Goal: Task Accomplishment & Management: Complete application form

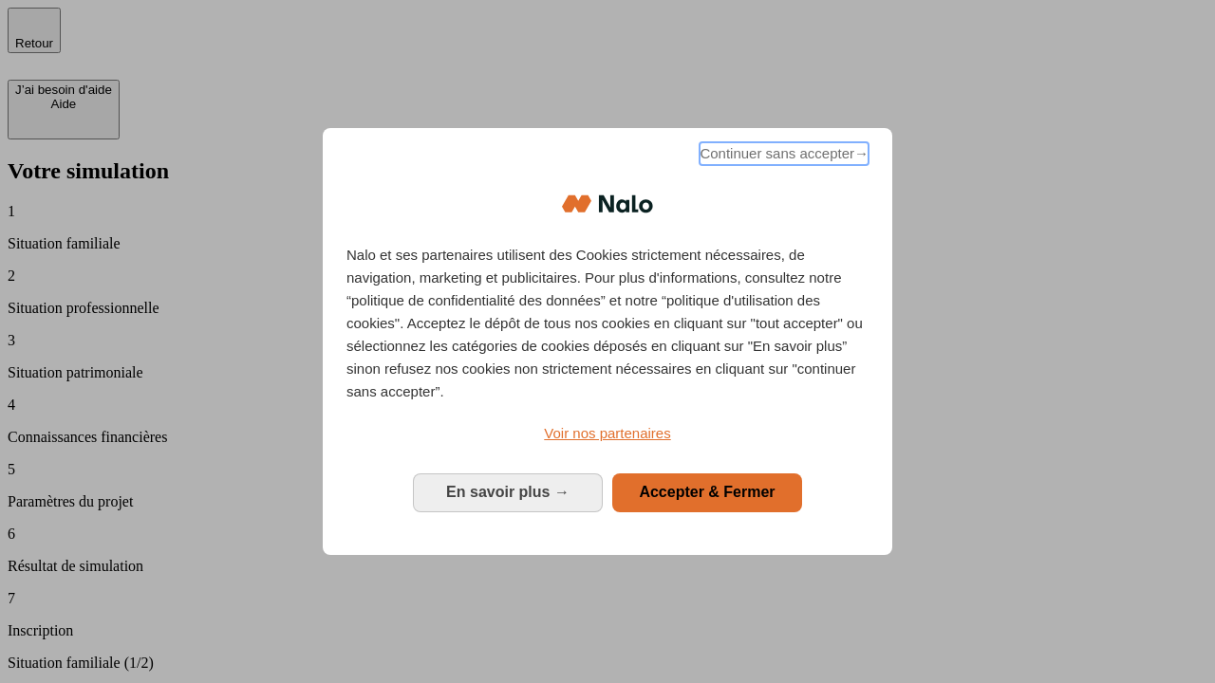
click at [782, 157] on span "Continuer sans accepter →" at bounding box center [783, 153] width 169 height 23
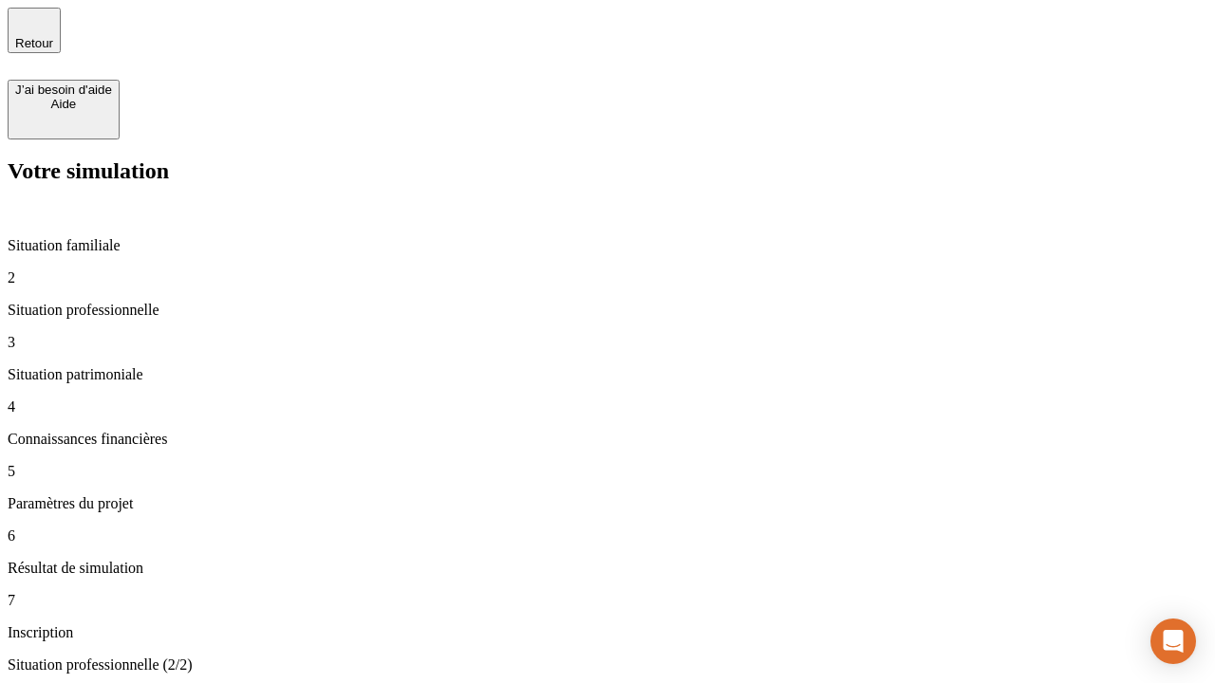
type input "30 000"
type input "0"
type input "1 000"
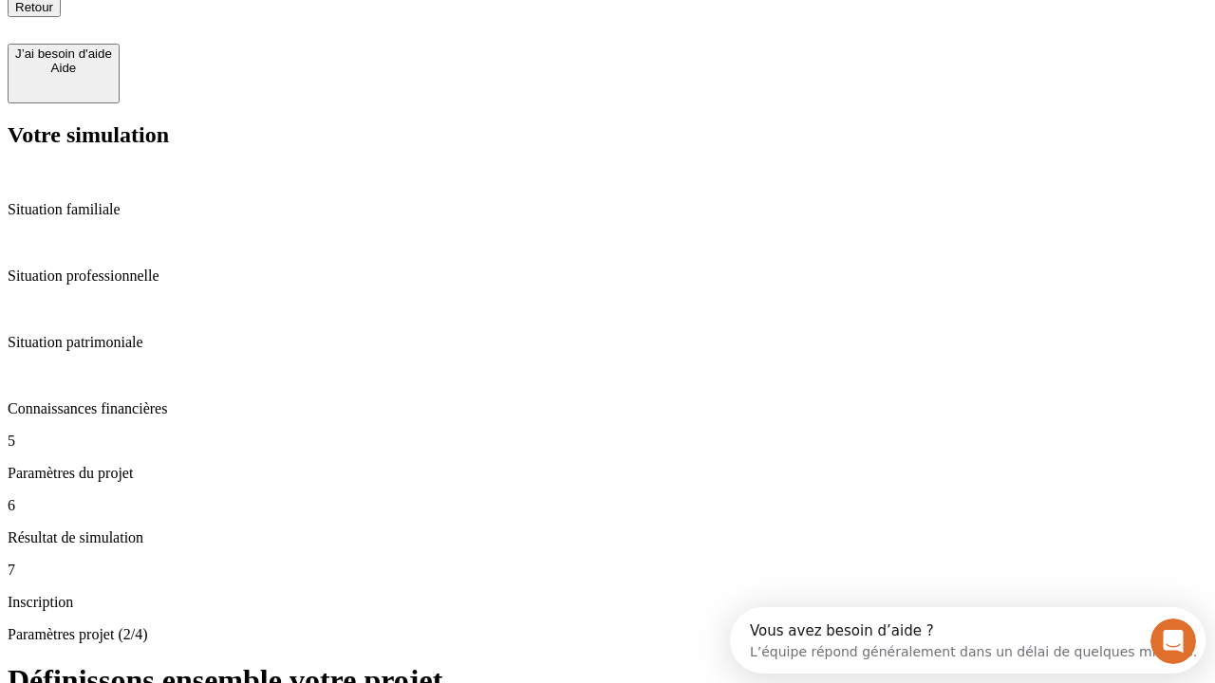
type input "40"
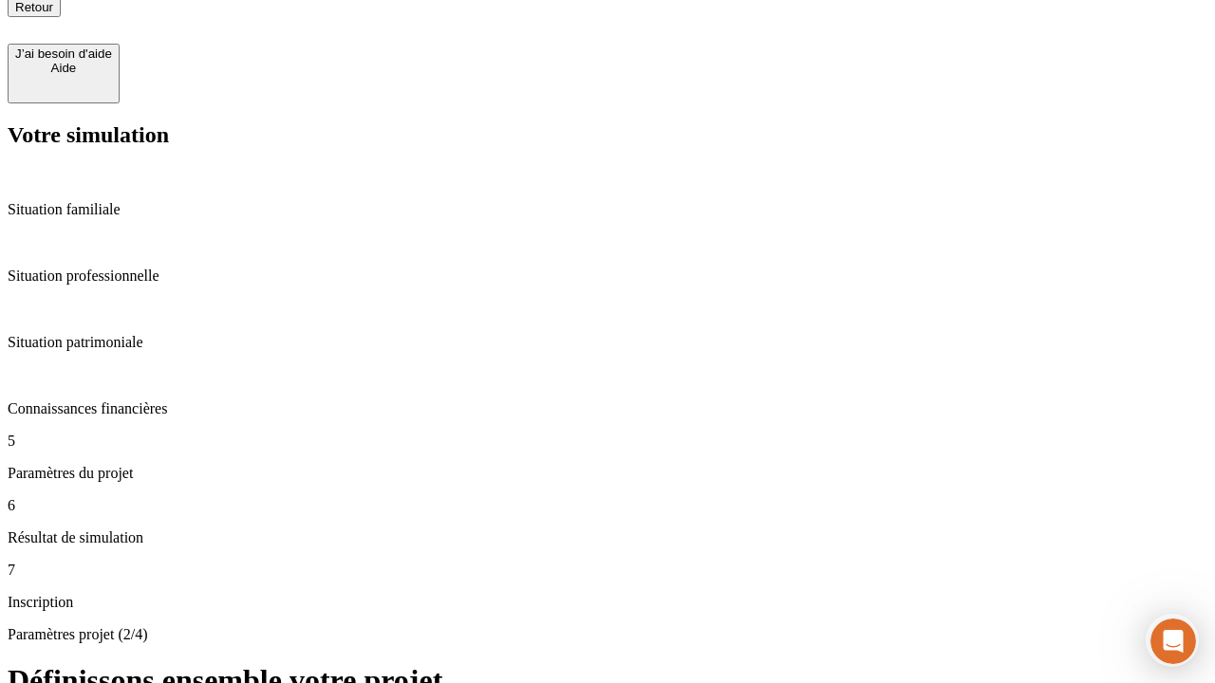
type input "64"
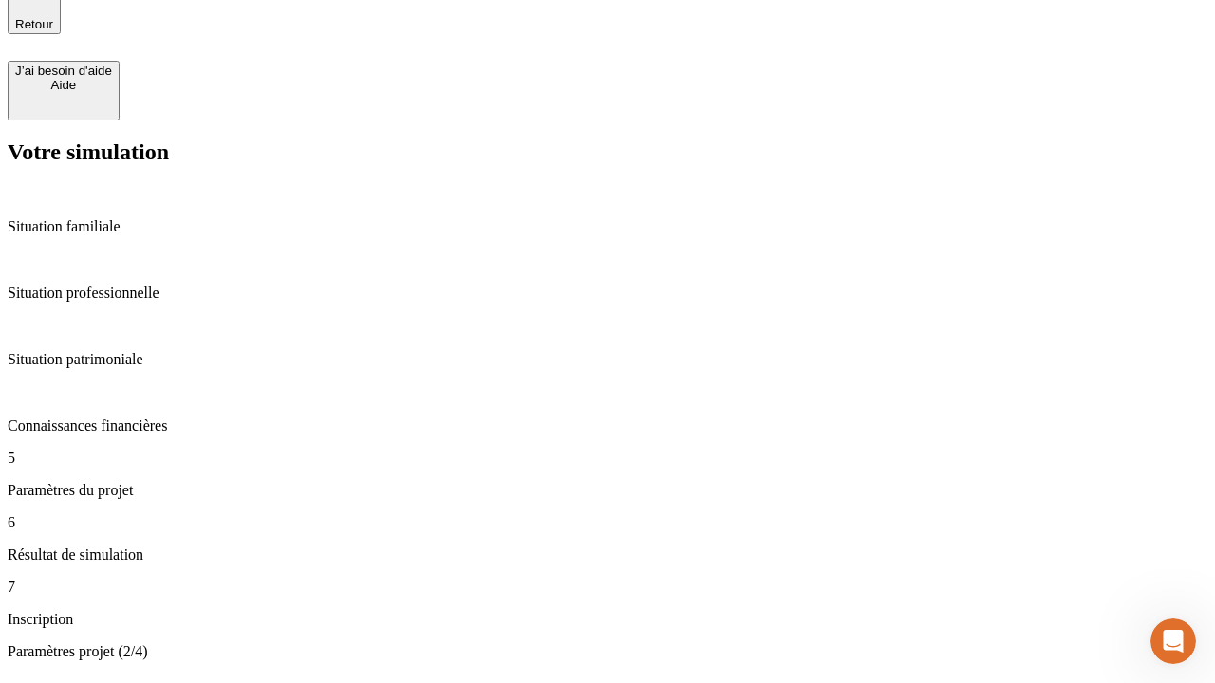
type input "200 000"
type input "640"
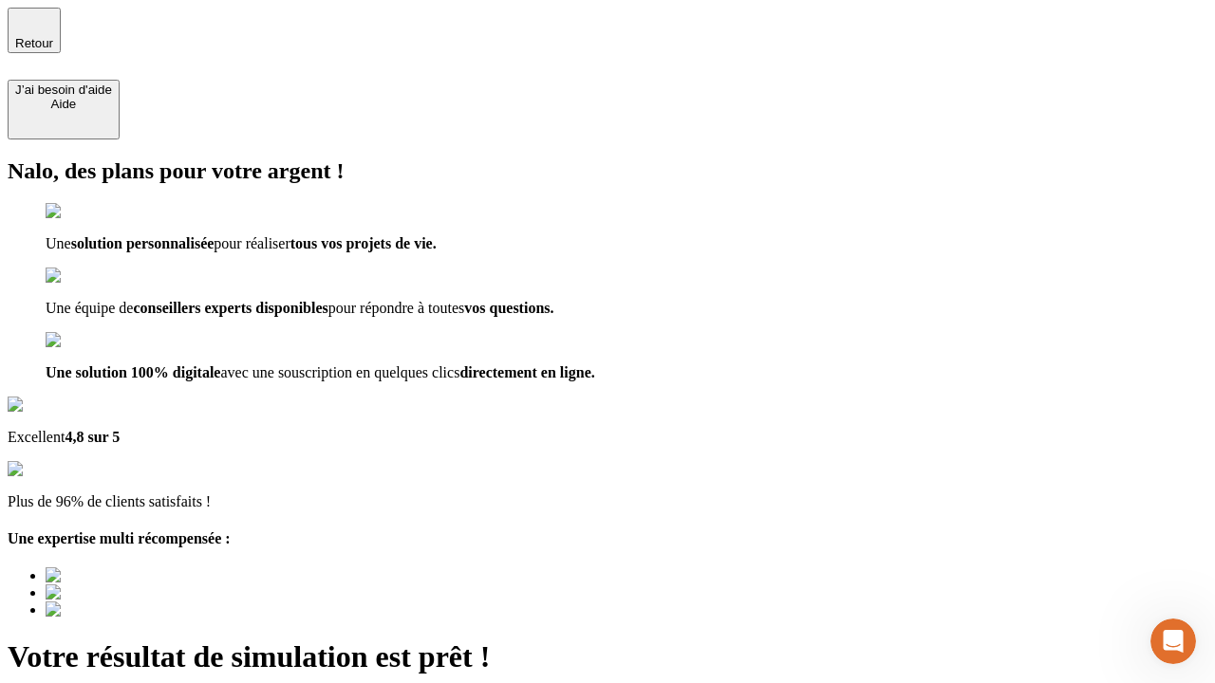
type input "[EMAIL_ADDRESS][DOMAIN_NAME]"
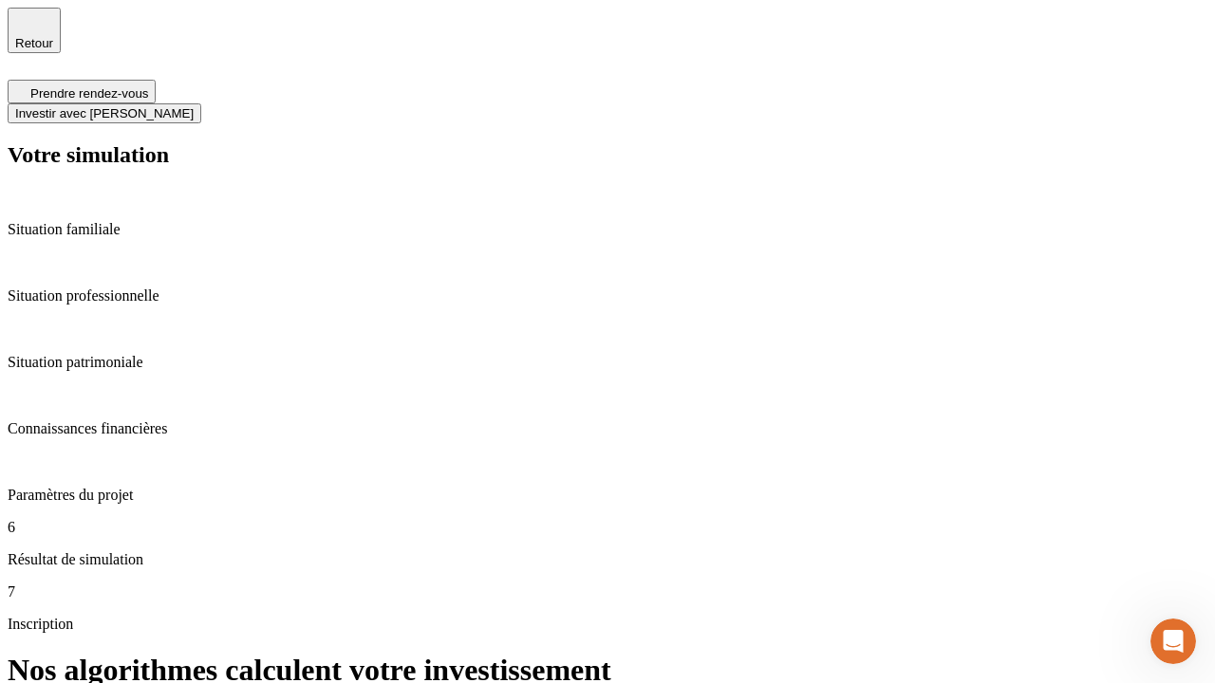
scroll to position [8, 0]
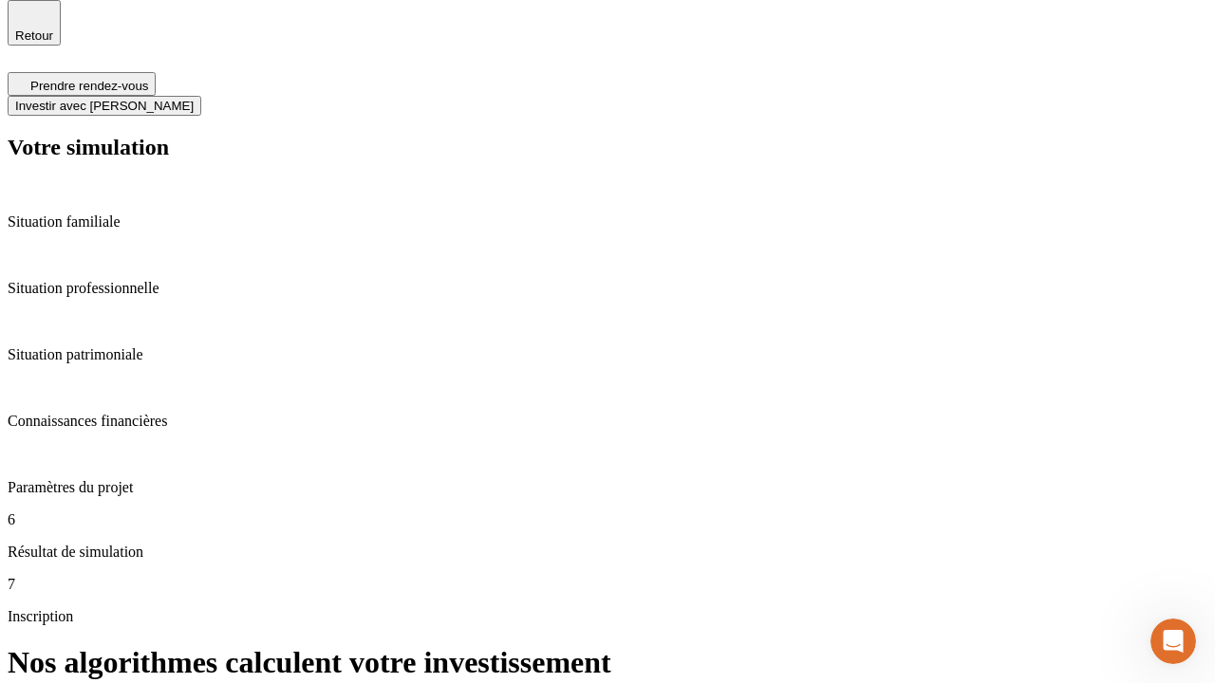
click at [194, 99] on span "Investir avec [PERSON_NAME]" at bounding box center [104, 106] width 178 height 14
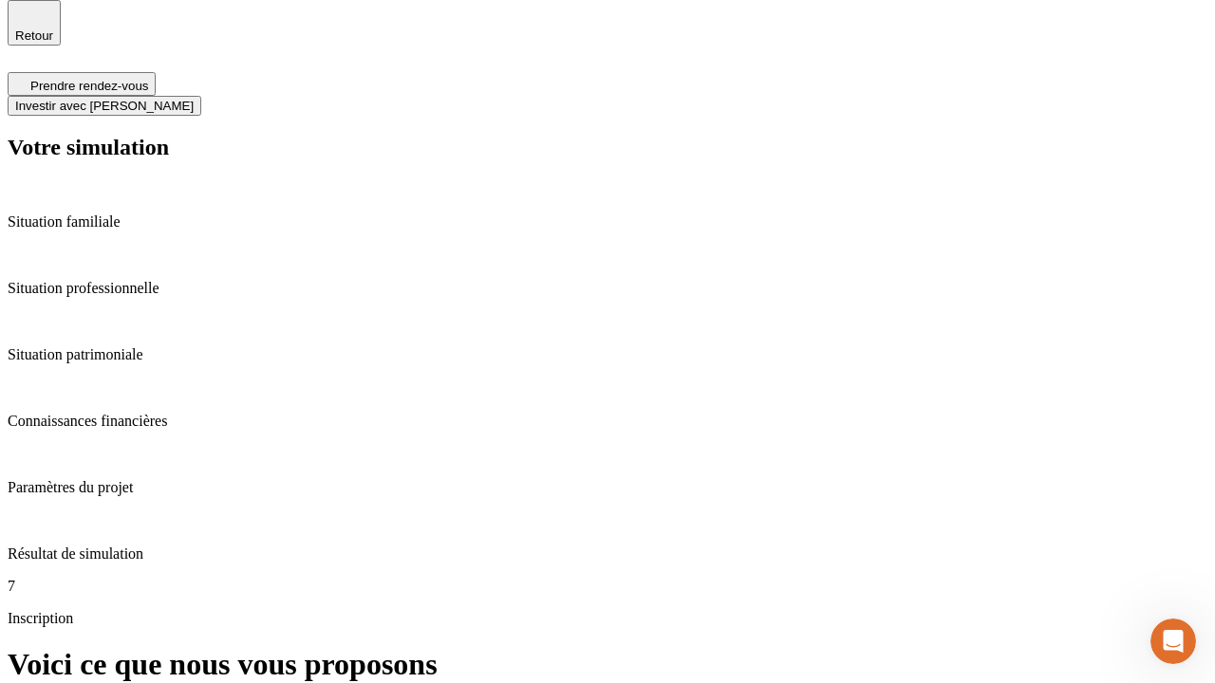
scroll to position [0, 0]
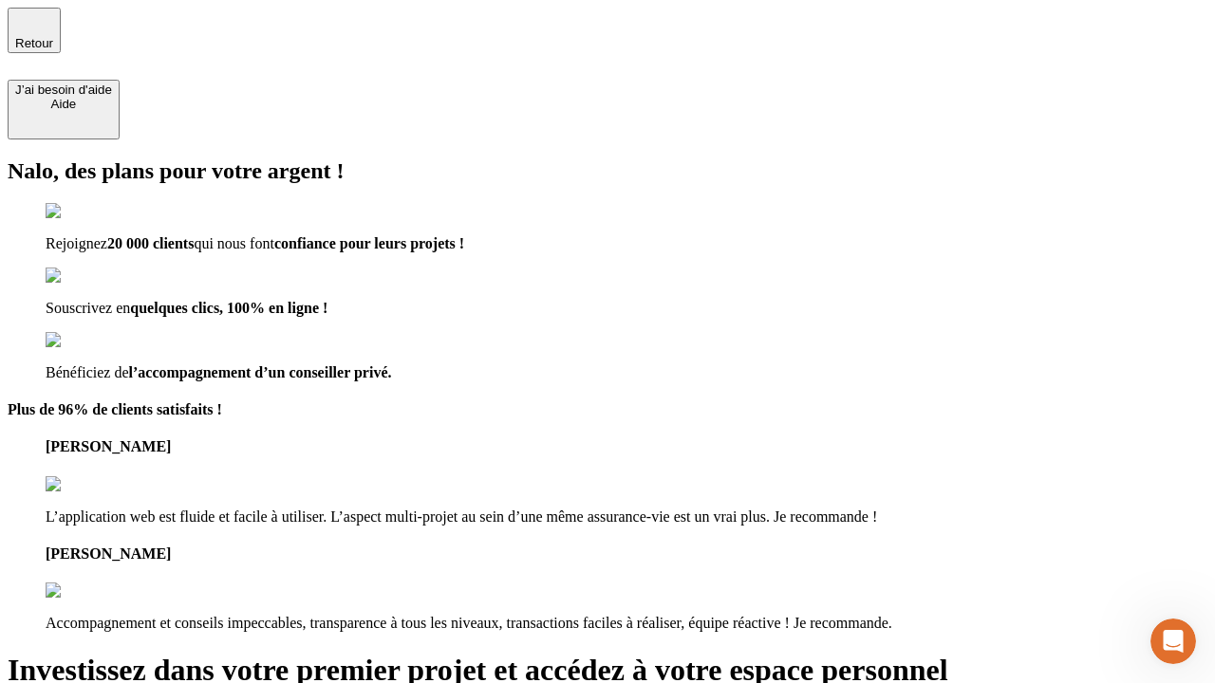
type input "[PERSON_NAME][EMAIL_ADDRESS][DOMAIN_NAME]"
